Goal: Task Accomplishment & Management: Manage account settings

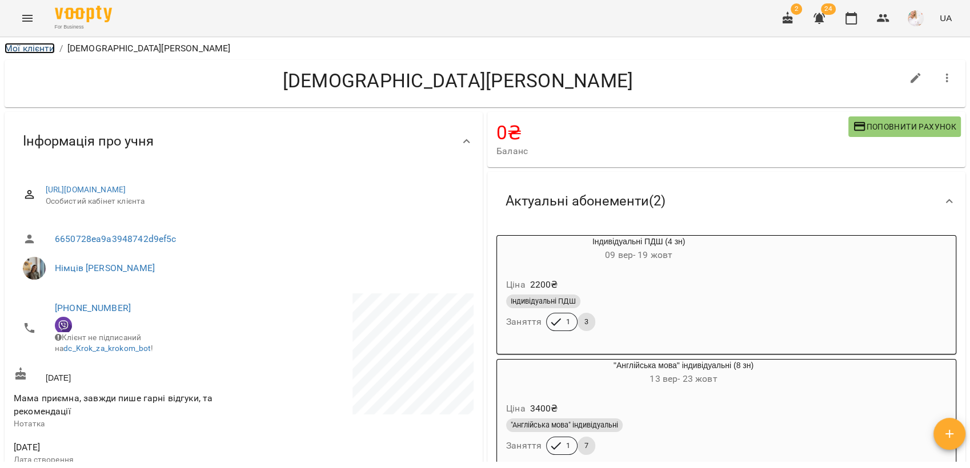
click at [29, 47] on link "Мої клієнти" at bounding box center [30, 48] width 50 height 11
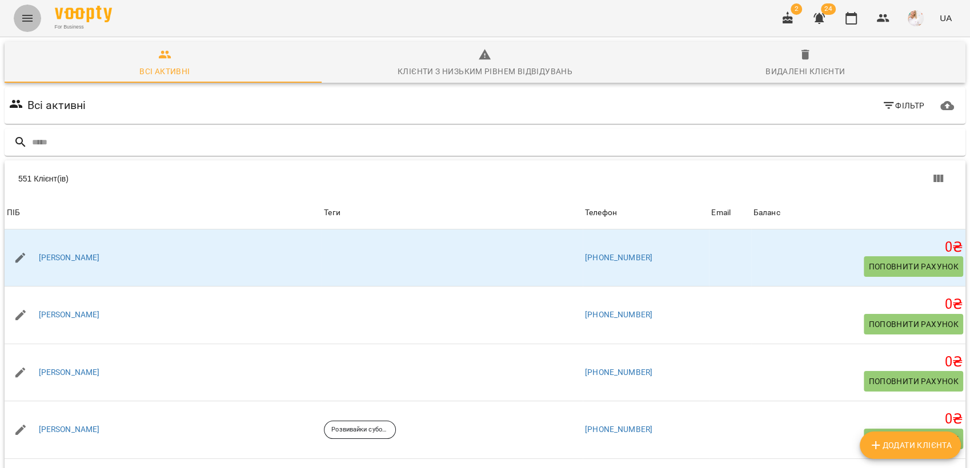
click at [26, 20] on icon "Menu" at bounding box center [28, 18] width 14 height 14
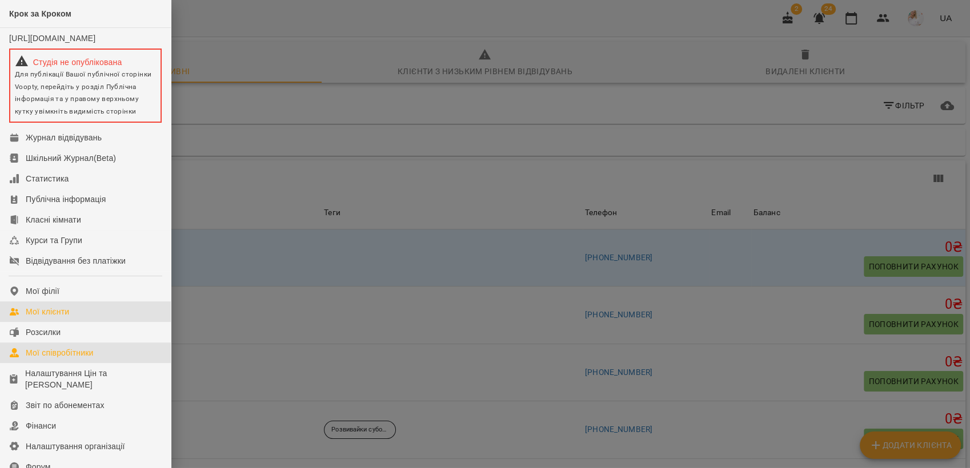
click at [75, 354] on div "Мої співробітники" at bounding box center [60, 352] width 68 height 11
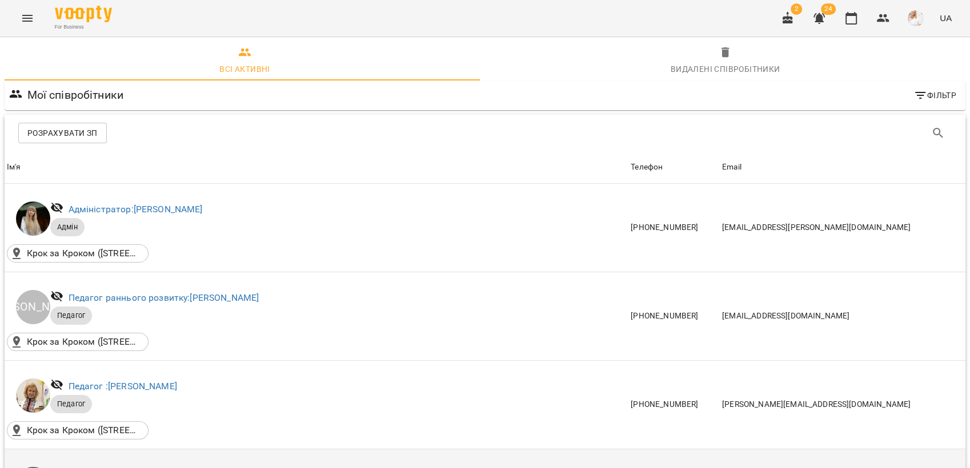
scroll to position [317, 0]
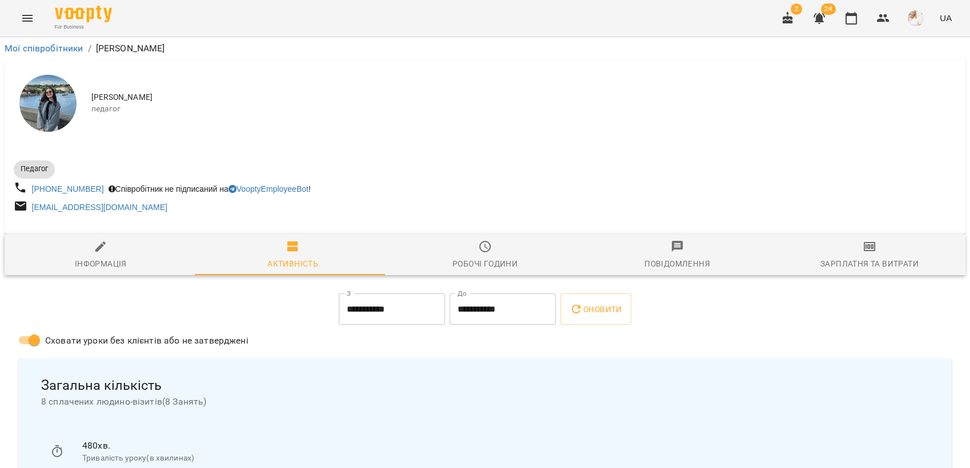
click at [870, 258] on span "Зарплатня та Витрати" at bounding box center [869, 255] width 178 height 31
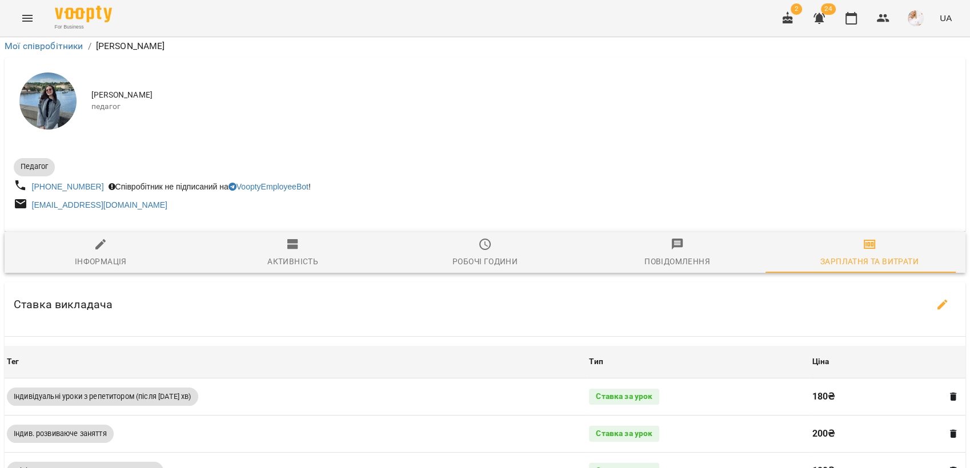
scroll to position [380, 0]
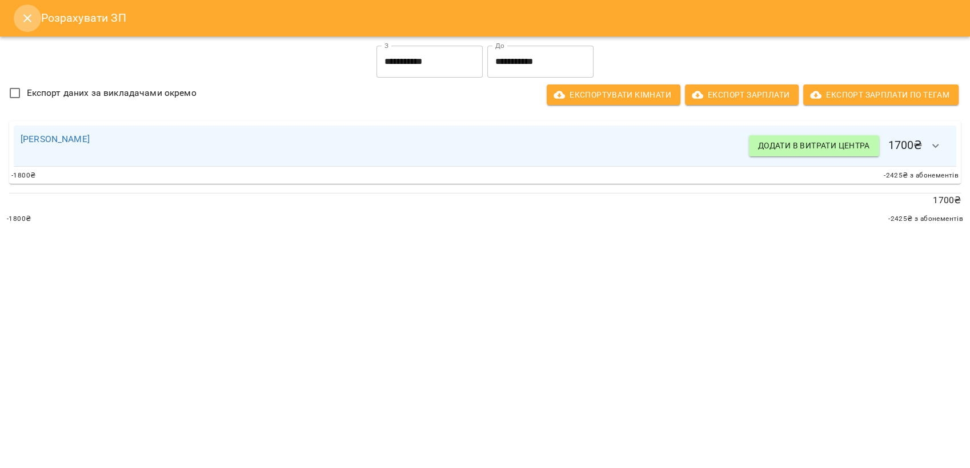
click at [28, 19] on icon "Close" at bounding box center [27, 18] width 8 height 8
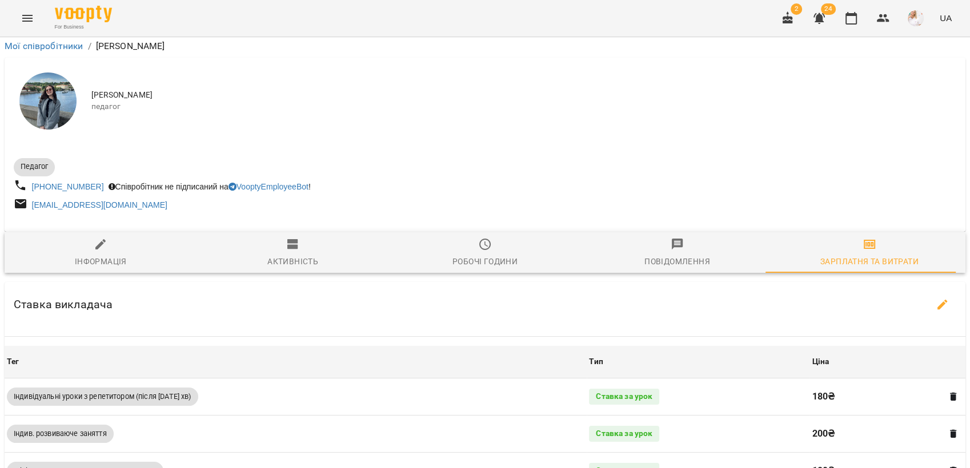
scroll to position [0, 0]
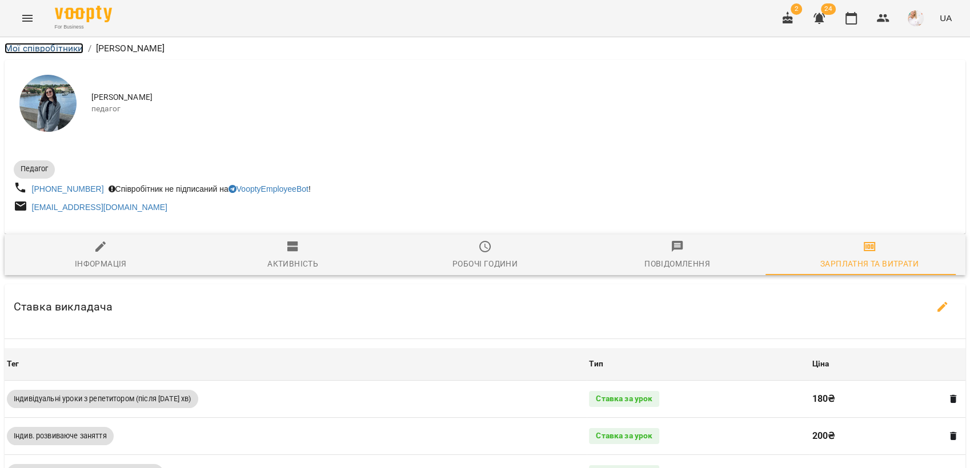
click at [24, 49] on link "Мої співробітники" at bounding box center [44, 48] width 79 height 11
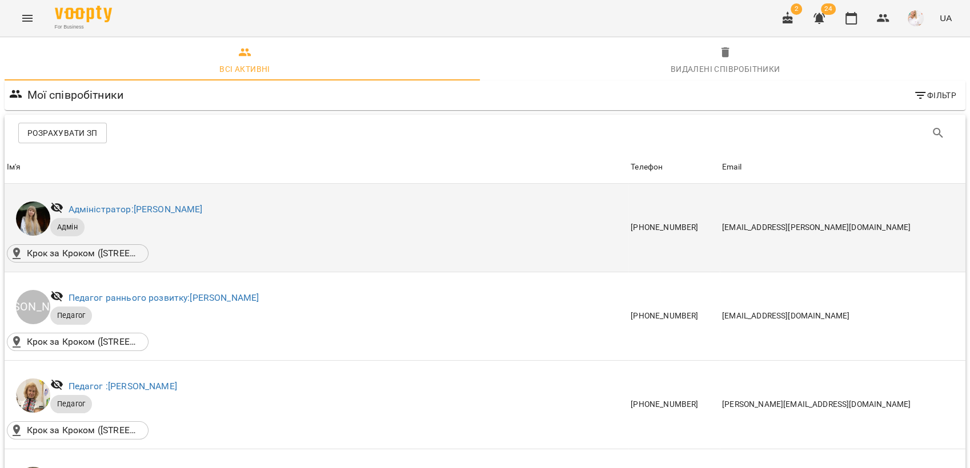
scroll to position [1332, 0]
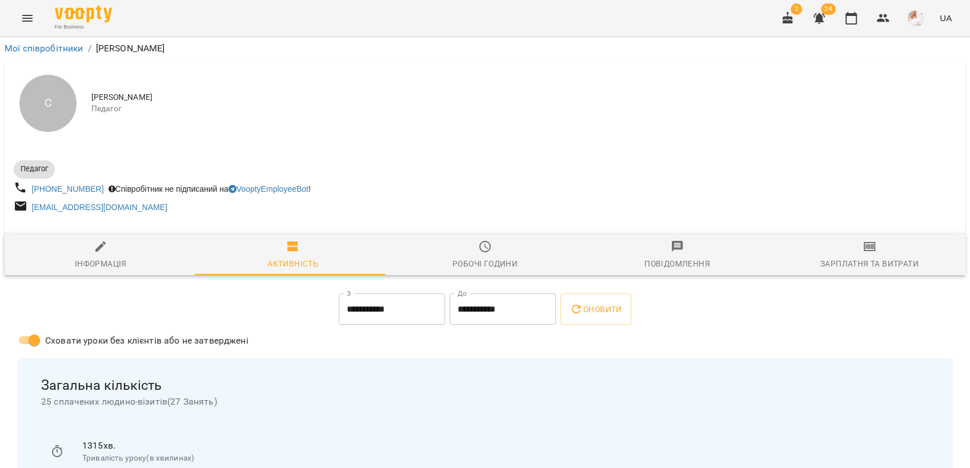
click at [865, 249] on icon "button" at bounding box center [869, 246] width 8 height 5
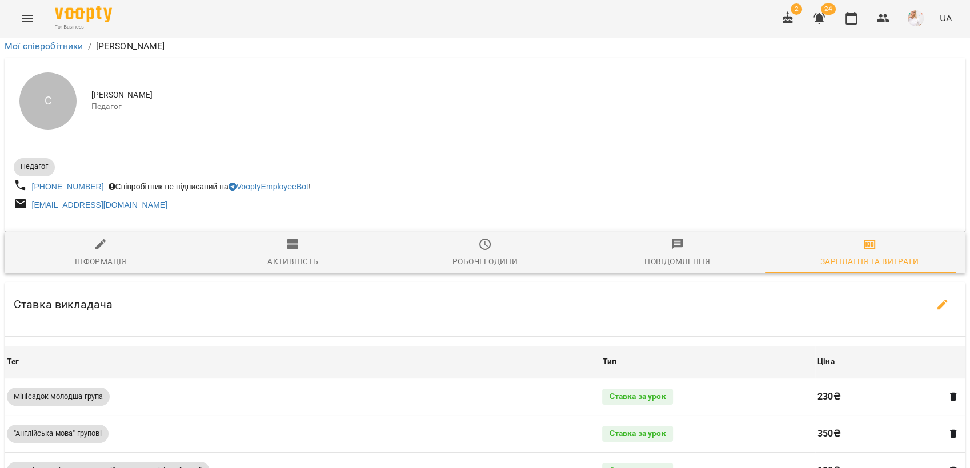
scroll to position [207, 0]
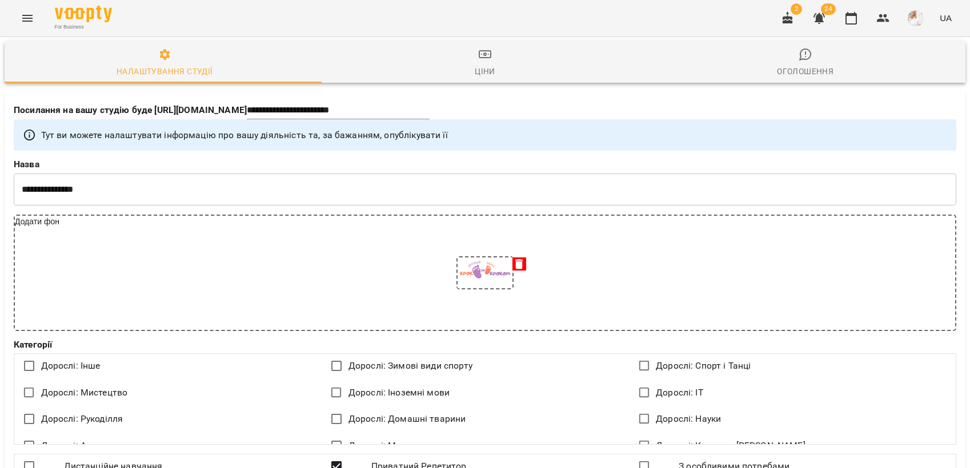
select select "**"
click at [849, 21] on icon "button" at bounding box center [851, 18] width 14 height 14
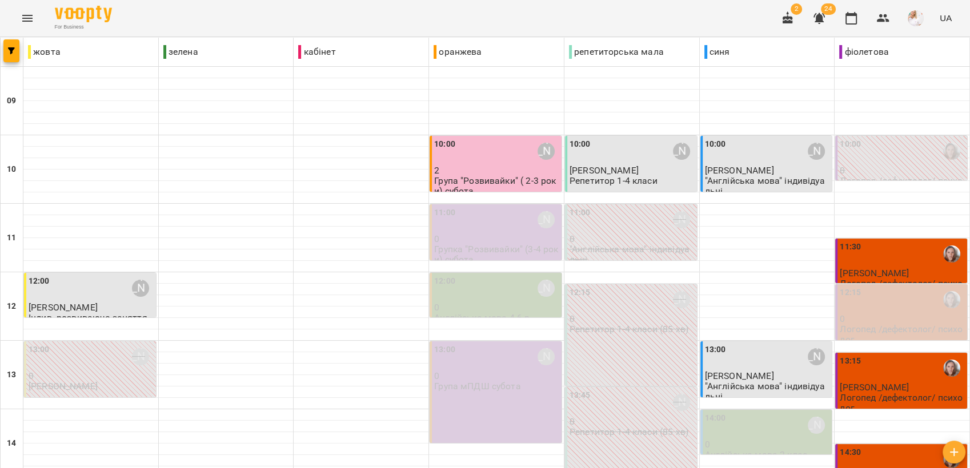
scroll to position [317, 0]
type input "**********"
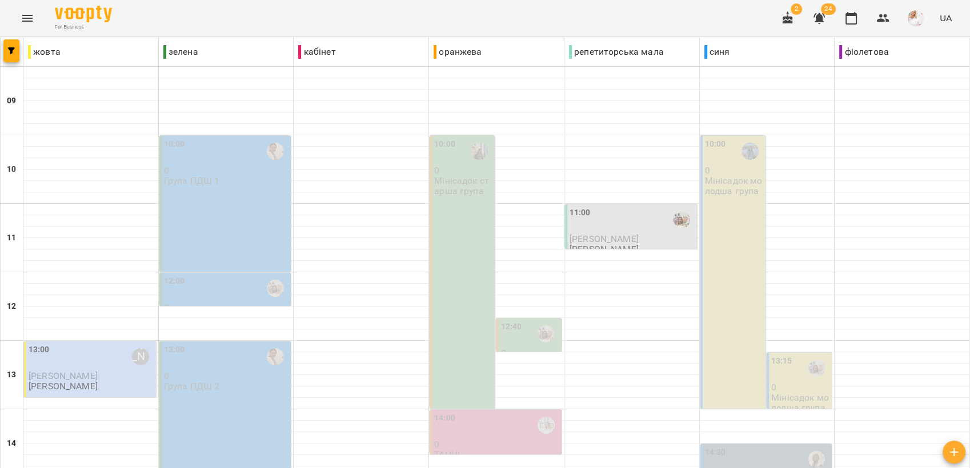
scroll to position [428, 0]
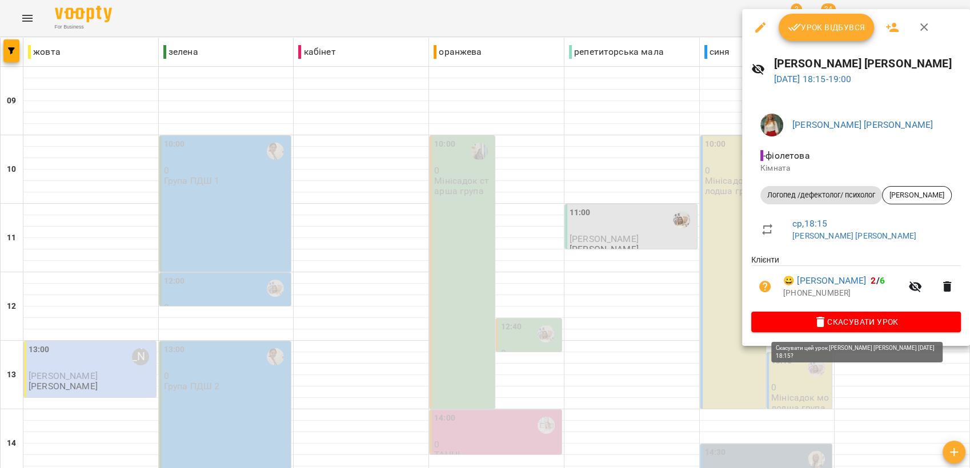
click at [878, 315] on button "Скасувати Урок" at bounding box center [856, 322] width 210 height 21
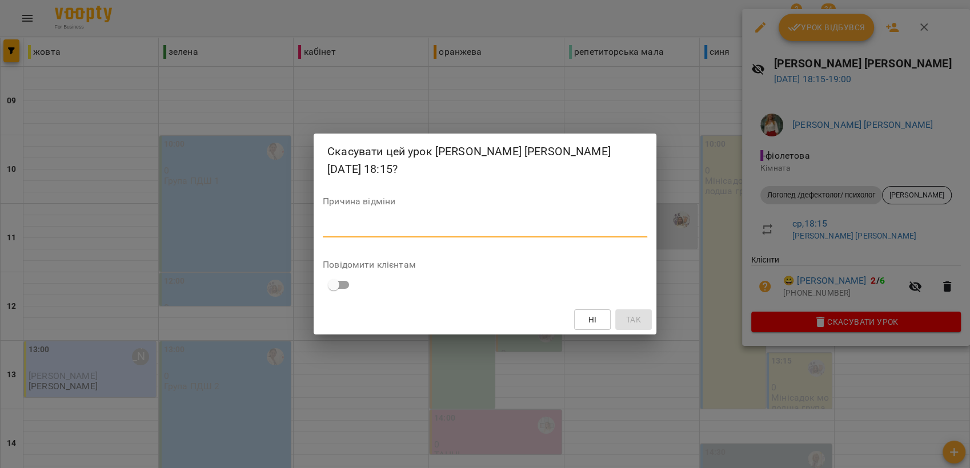
click at [379, 223] on textarea at bounding box center [485, 228] width 324 height 11
type textarea "*********"
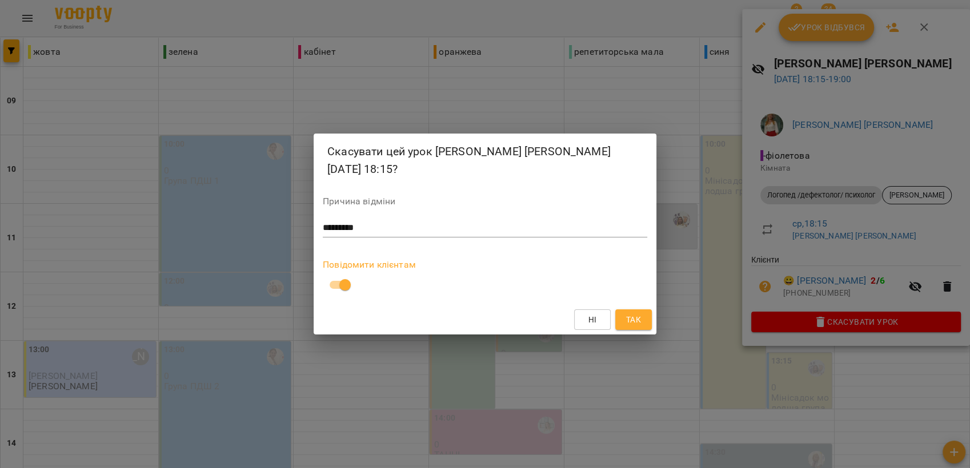
click at [639, 310] on button "Так" at bounding box center [633, 320] width 37 height 21
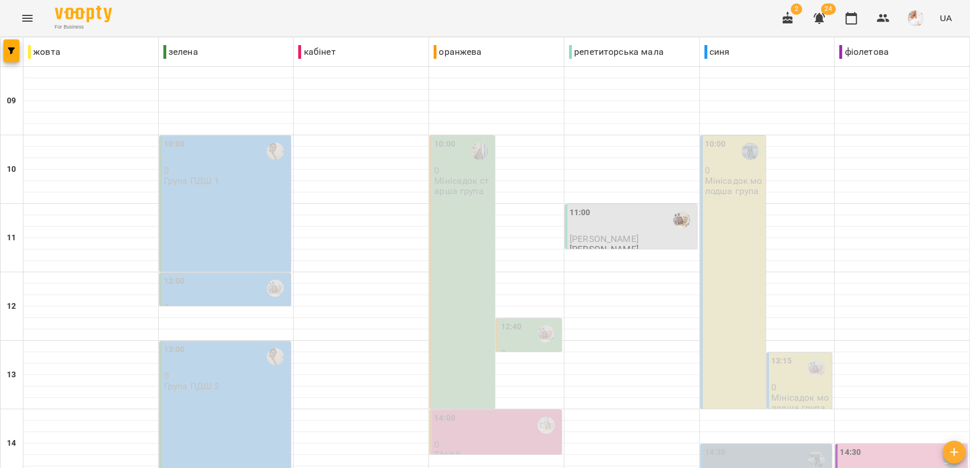
click at [232, 198] on div "10:00 0 Група ПДШ 1" at bounding box center [225, 204] width 132 height 136
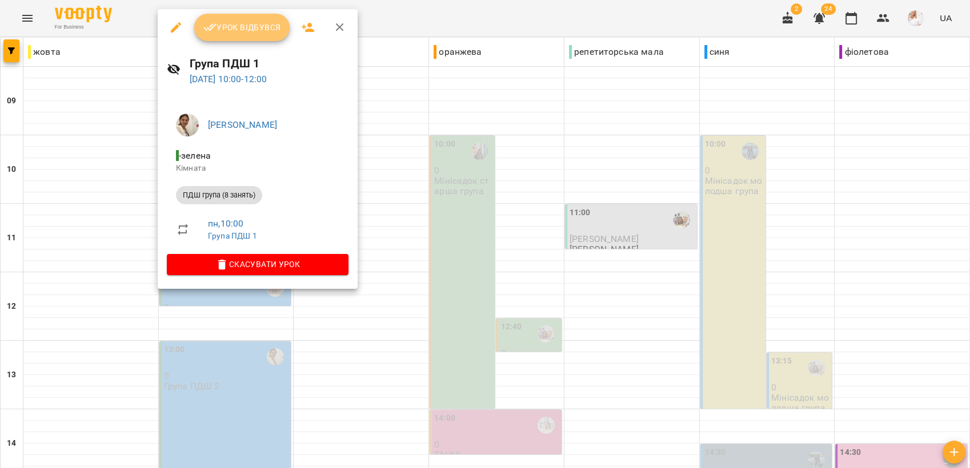
click at [245, 24] on span "Урок відбувся" at bounding box center [242, 28] width 78 height 14
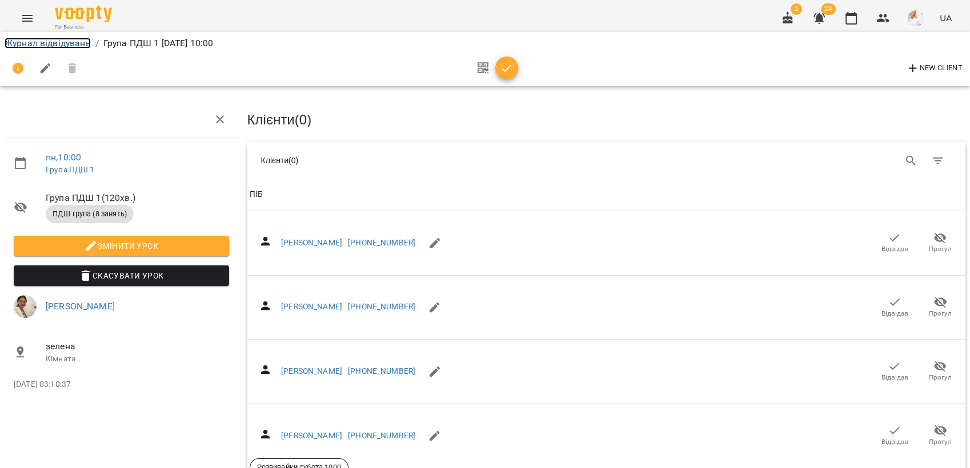
click at [40, 41] on link "Журнал відвідувань" at bounding box center [48, 43] width 86 height 11
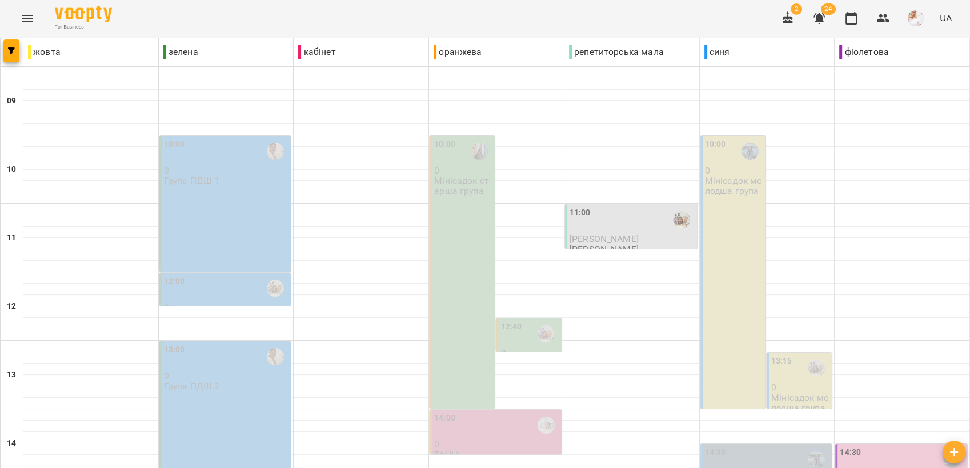
click at [226, 291] on div "12:00" at bounding box center [226, 288] width 125 height 26
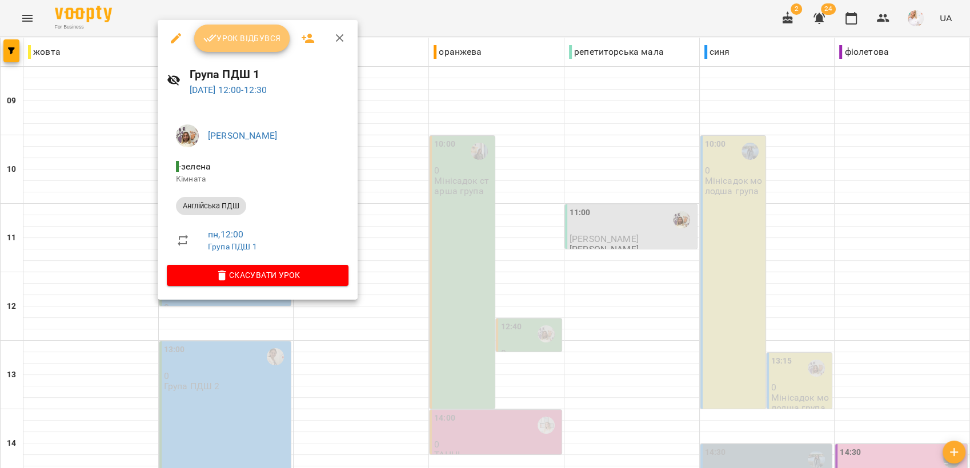
click at [258, 38] on span "Урок відбувся" at bounding box center [242, 38] width 78 height 14
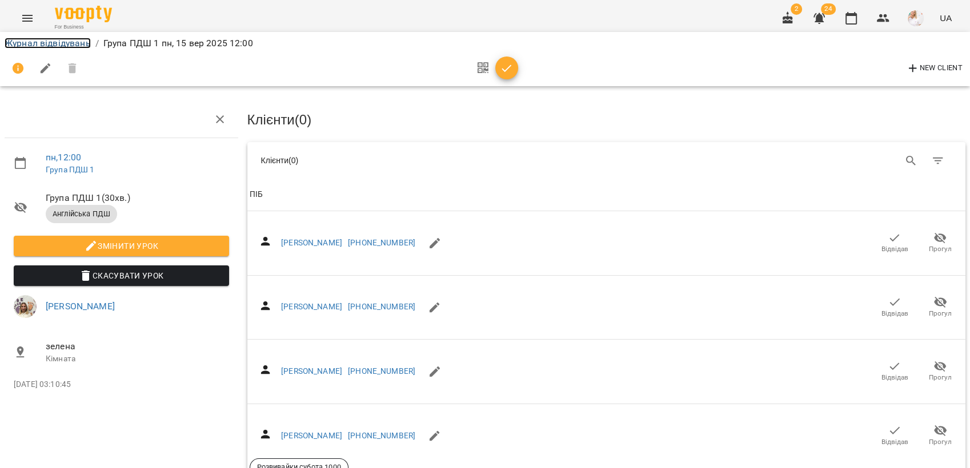
click at [47, 38] on link "Журнал відвідувань" at bounding box center [48, 43] width 86 height 11
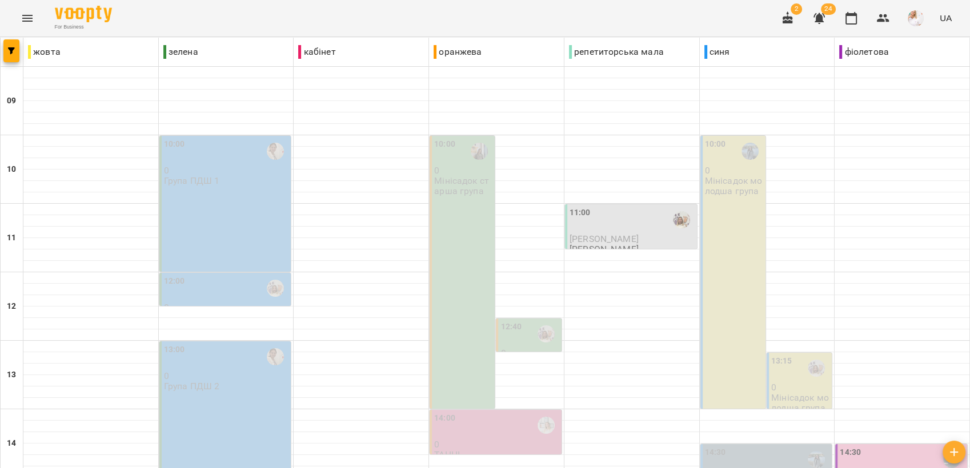
click at [457, 182] on p "Мінісадок старша група" at bounding box center [463, 186] width 58 height 20
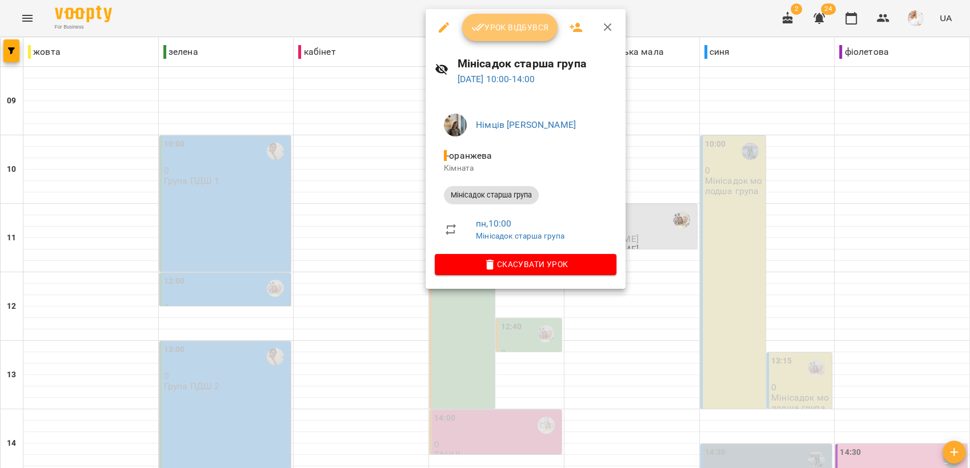
click at [505, 29] on span "Урок відбувся" at bounding box center [510, 28] width 78 height 14
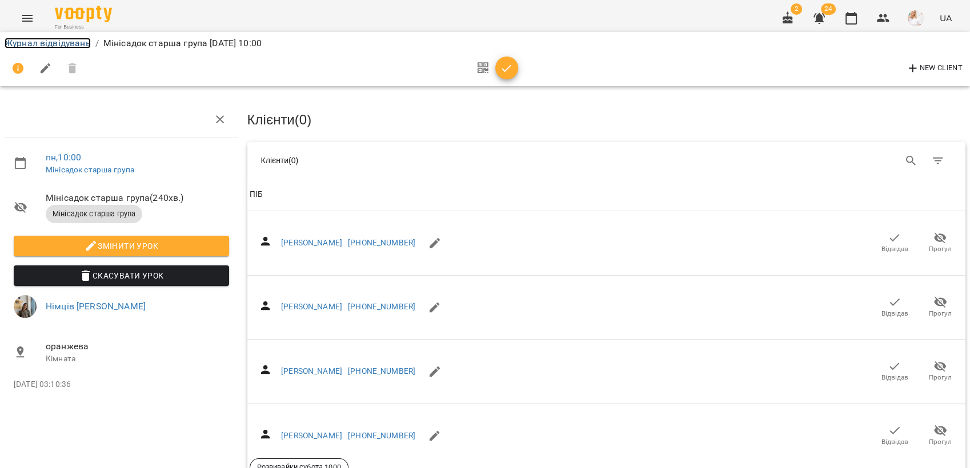
click at [51, 43] on link "Журнал відвідувань" at bounding box center [48, 43] width 86 height 11
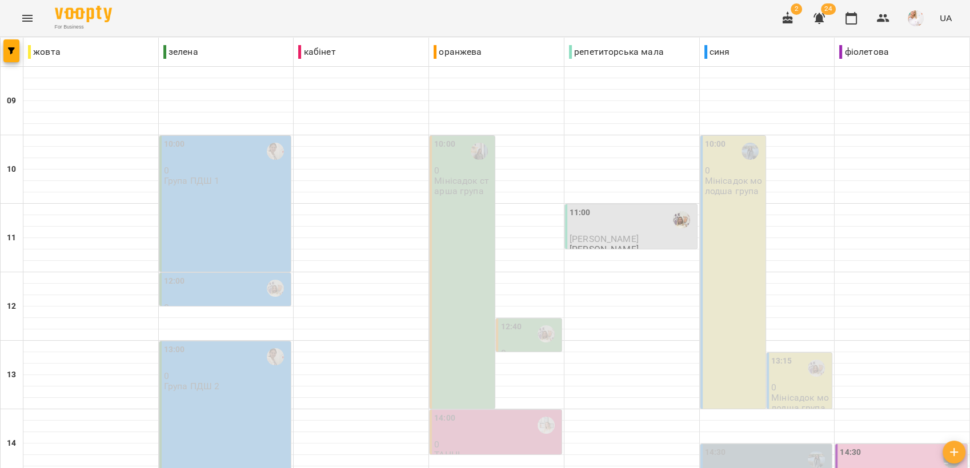
click at [525, 332] on div "12:40" at bounding box center [529, 334] width 58 height 26
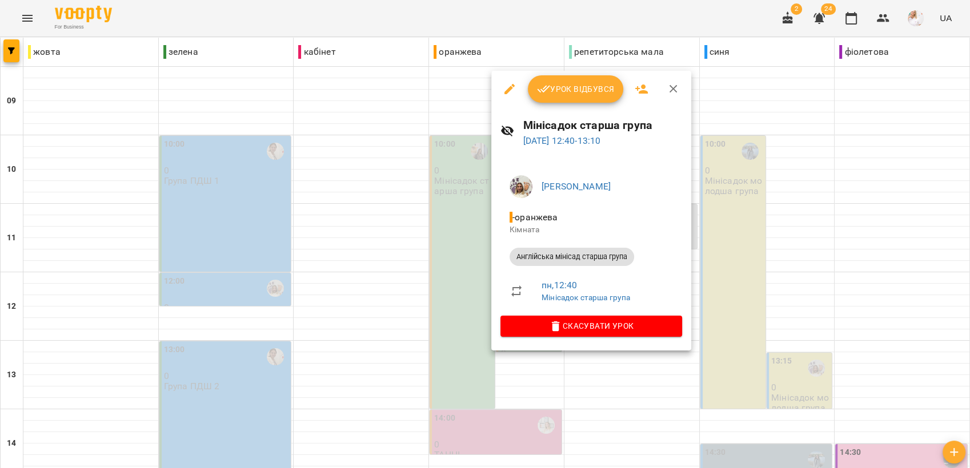
click at [585, 92] on span "Урок відбувся" at bounding box center [576, 89] width 78 height 14
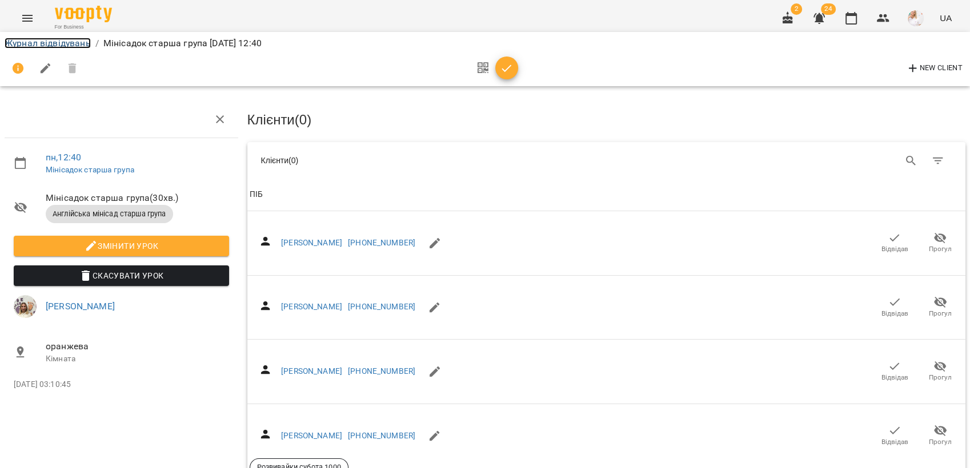
click at [34, 43] on link "Журнал відвідувань" at bounding box center [48, 43] width 86 height 11
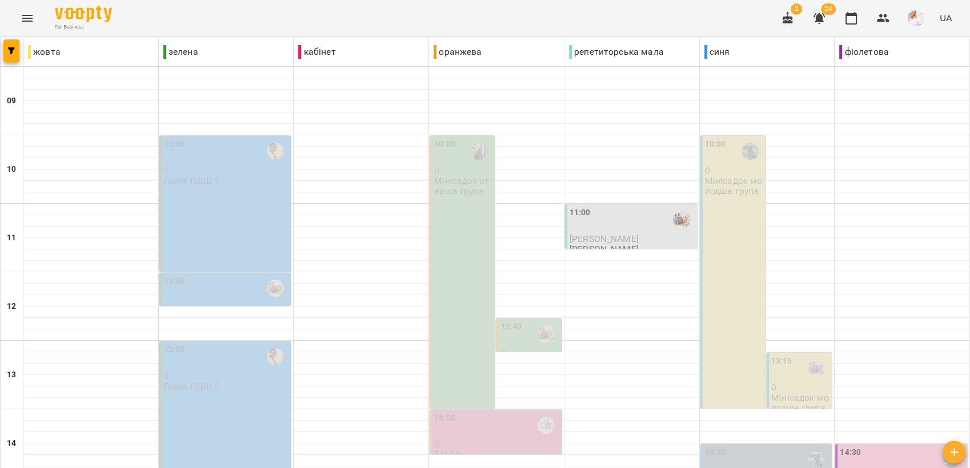
click at [617, 228] on div "11:00" at bounding box center [631, 220] width 125 height 26
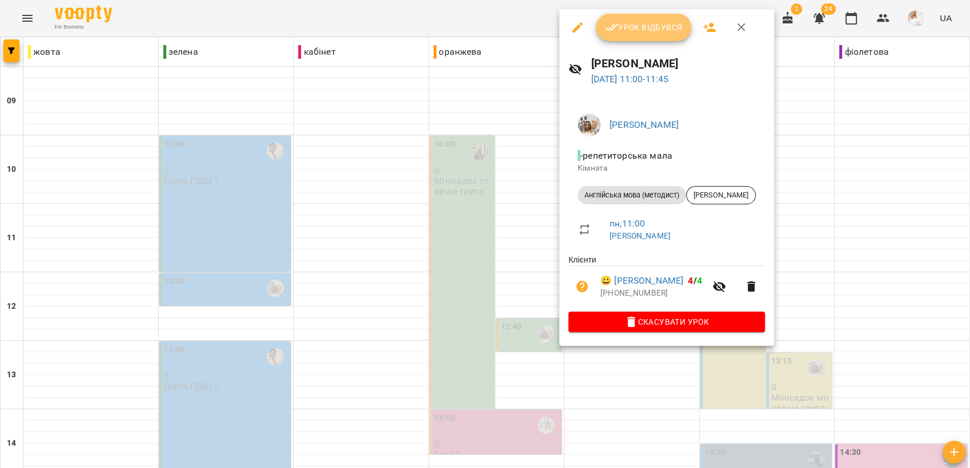
click at [634, 21] on span "Урок відбувся" at bounding box center [644, 28] width 78 height 14
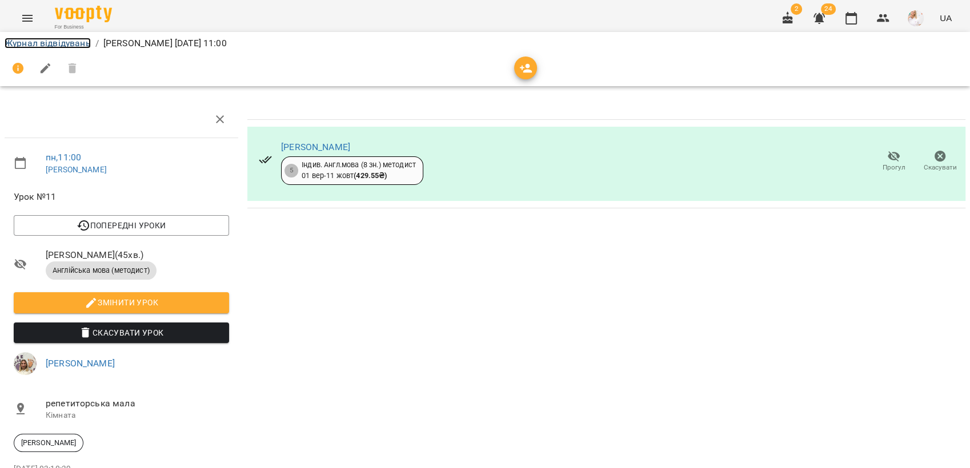
click at [62, 45] on link "Журнал відвідувань" at bounding box center [48, 43] width 86 height 11
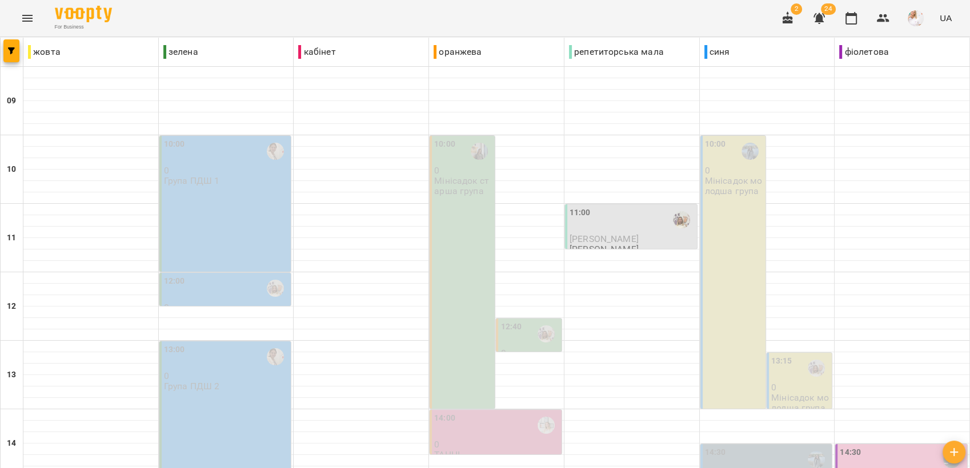
click at [722, 192] on p "Мінісадок молодша група" at bounding box center [734, 186] width 58 height 20
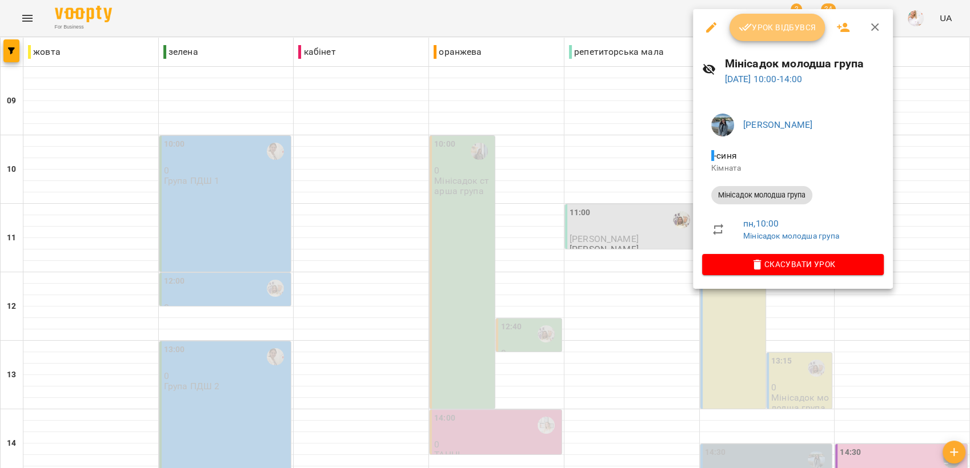
click at [765, 21] on span "Урок відбувся" at bounding box center [777, 28] width 78 height 14
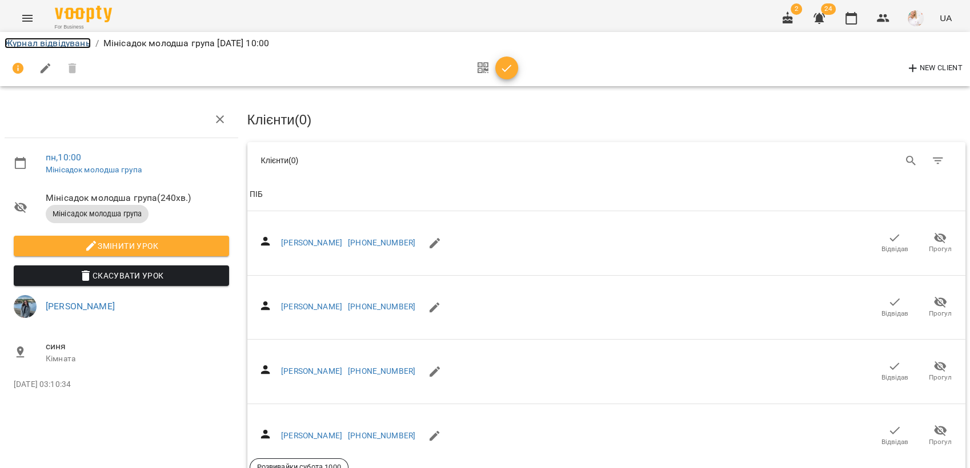
click at [70, 39] on link "Журнал відвідувань" at bounding box center [48, 43] width 86 height 11
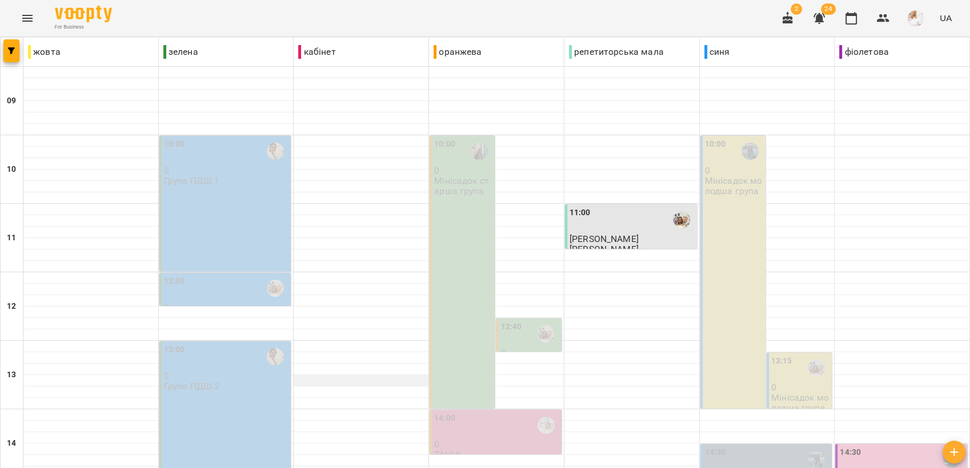
scroll to position [127, 0]
click at [793, 355] on div "13:15" at bounding box center [800, 368] width 58 height 26
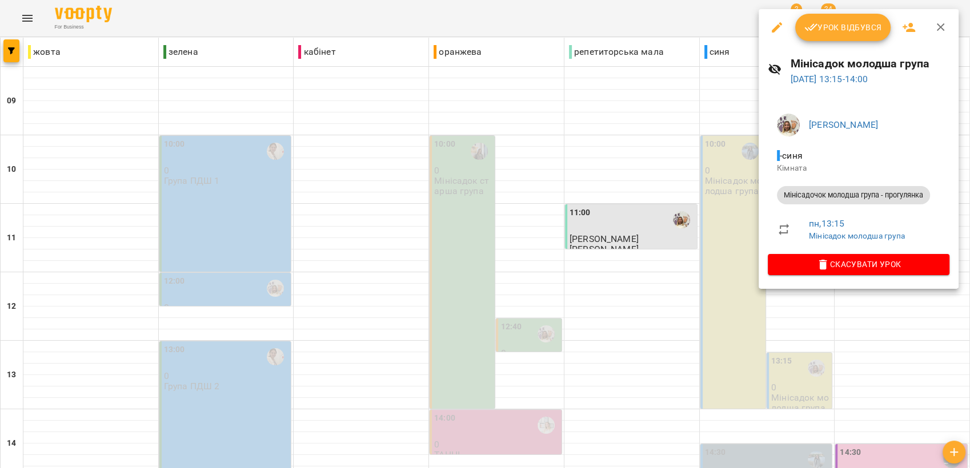
click at [835, 30] on span "Урок відбувся" at bounding box center [843, 28] width 78 height 14
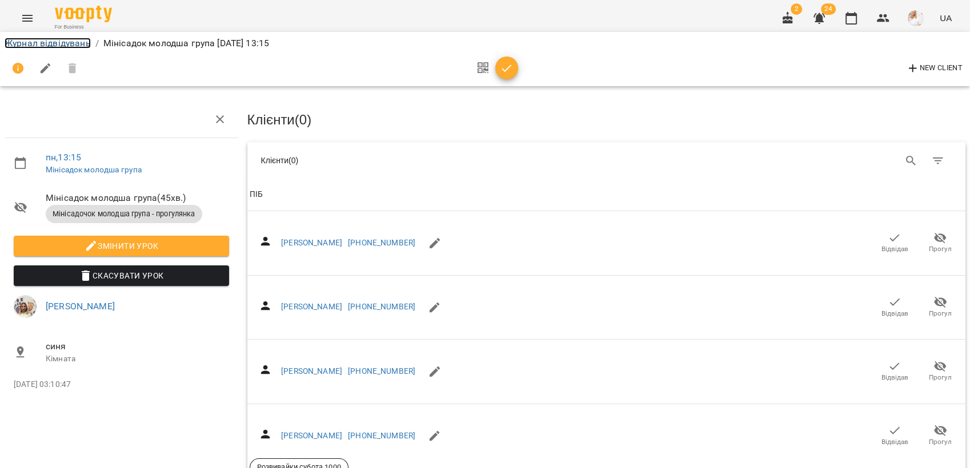
click at [55, 42] on link "Журнал відвідувань" at bounding box center [48, 43] width 86 height 11
